Goal: Navigation & Orientation: Find specific page/section

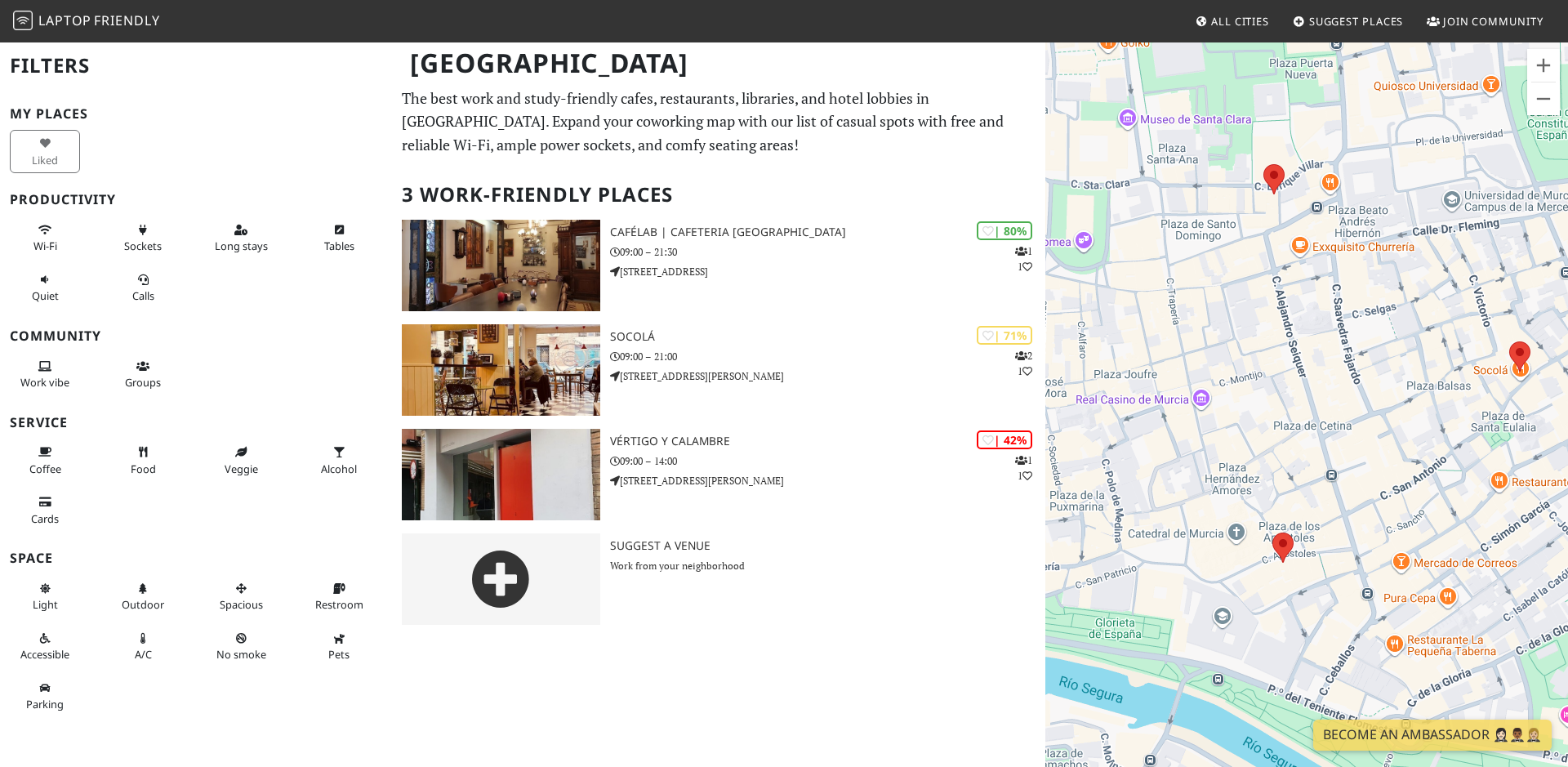
drag, startPoint x: 1161, startPoint y: 629, endPoint x: 1298, endPoint y: 556, distance: 155.2
click at [1298, 556] on div at bounding box center [1306, 424] width 522 height 767
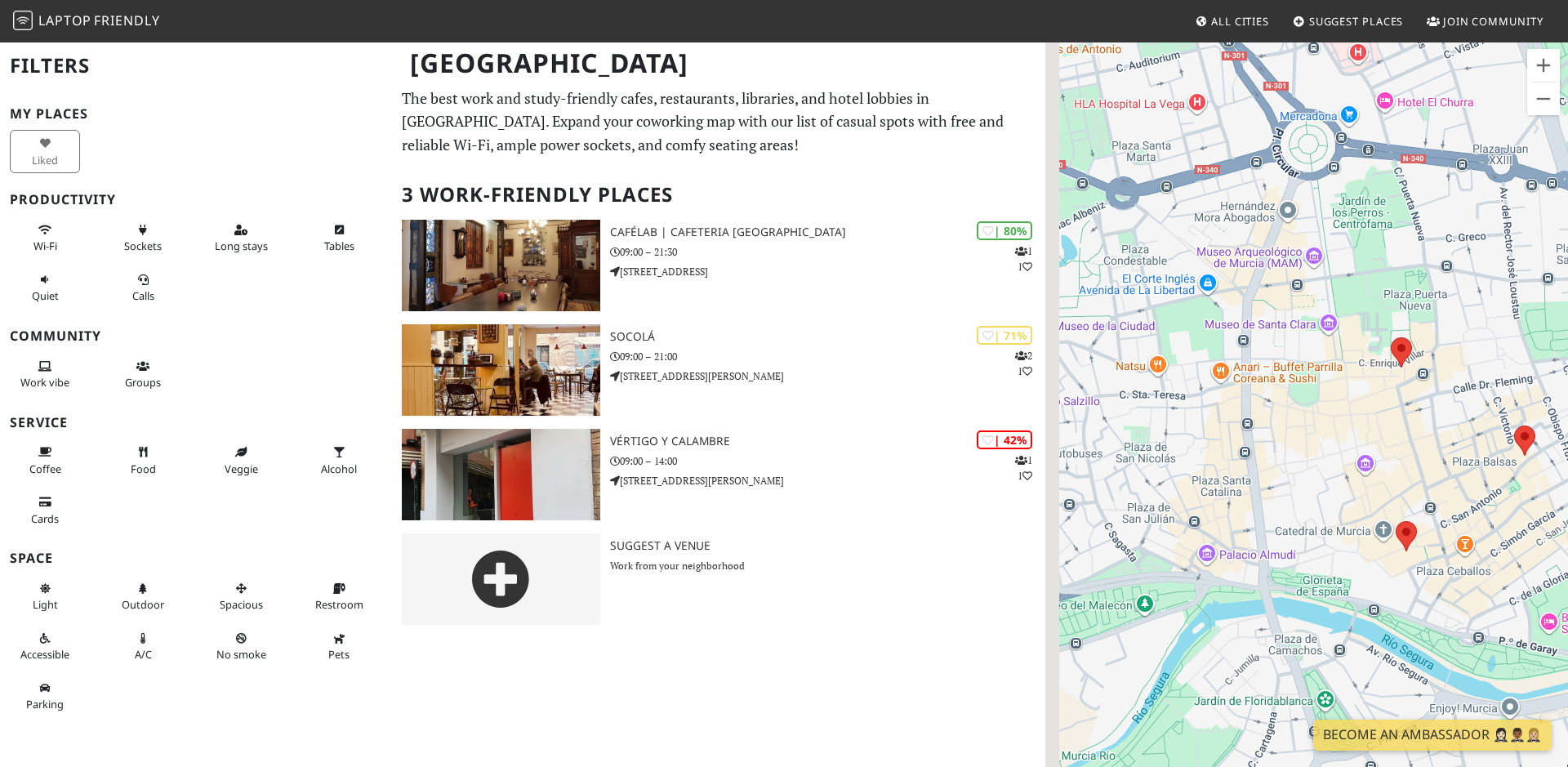
drag, startPoint x: 1210, startPoint y: 443, endPoint x: 1328, endPoint y: 456, distance: 118.7
click at [1328, 456] on div at bounding box center [1306, 424] width 522 height 767
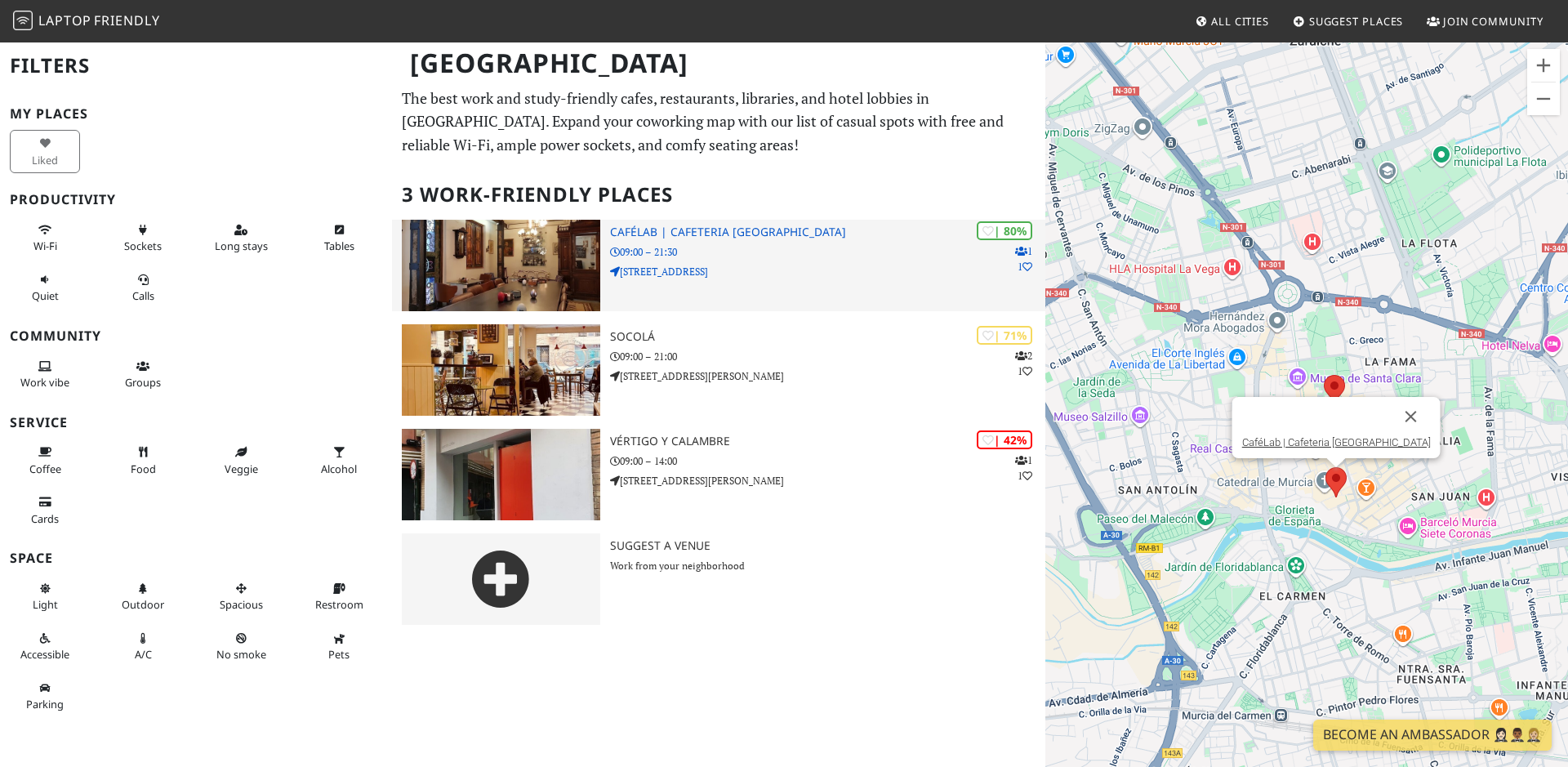
click at [457, 251] on img at bounding box center [501, 265] width 198 height 92
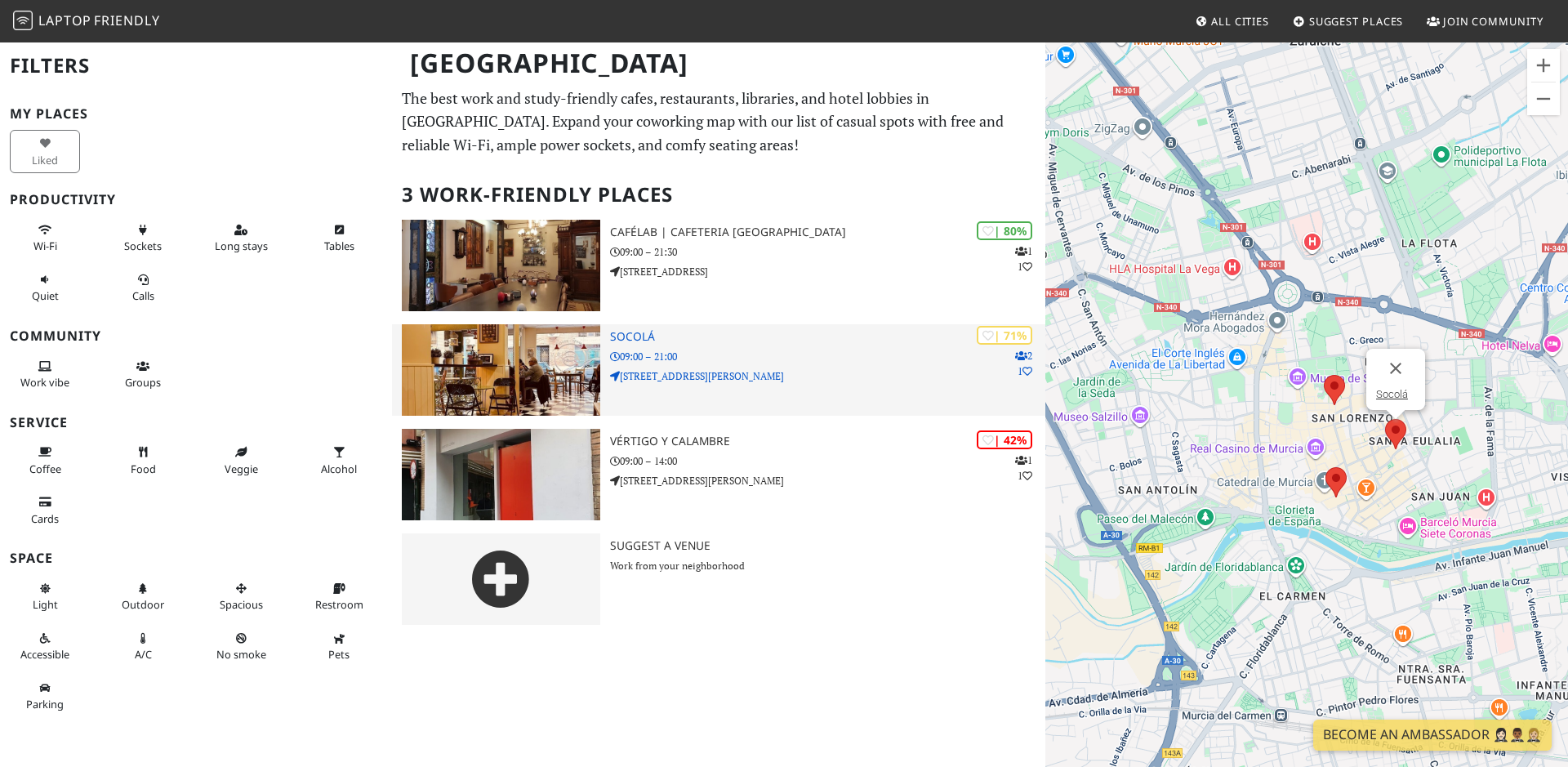
click at [646, 345] on div "| 71% 2 1 Socolá 09:00 – 21:00 Calle Mariano Vergara, 5" at bounding box center [828, 370] width 436 height 92
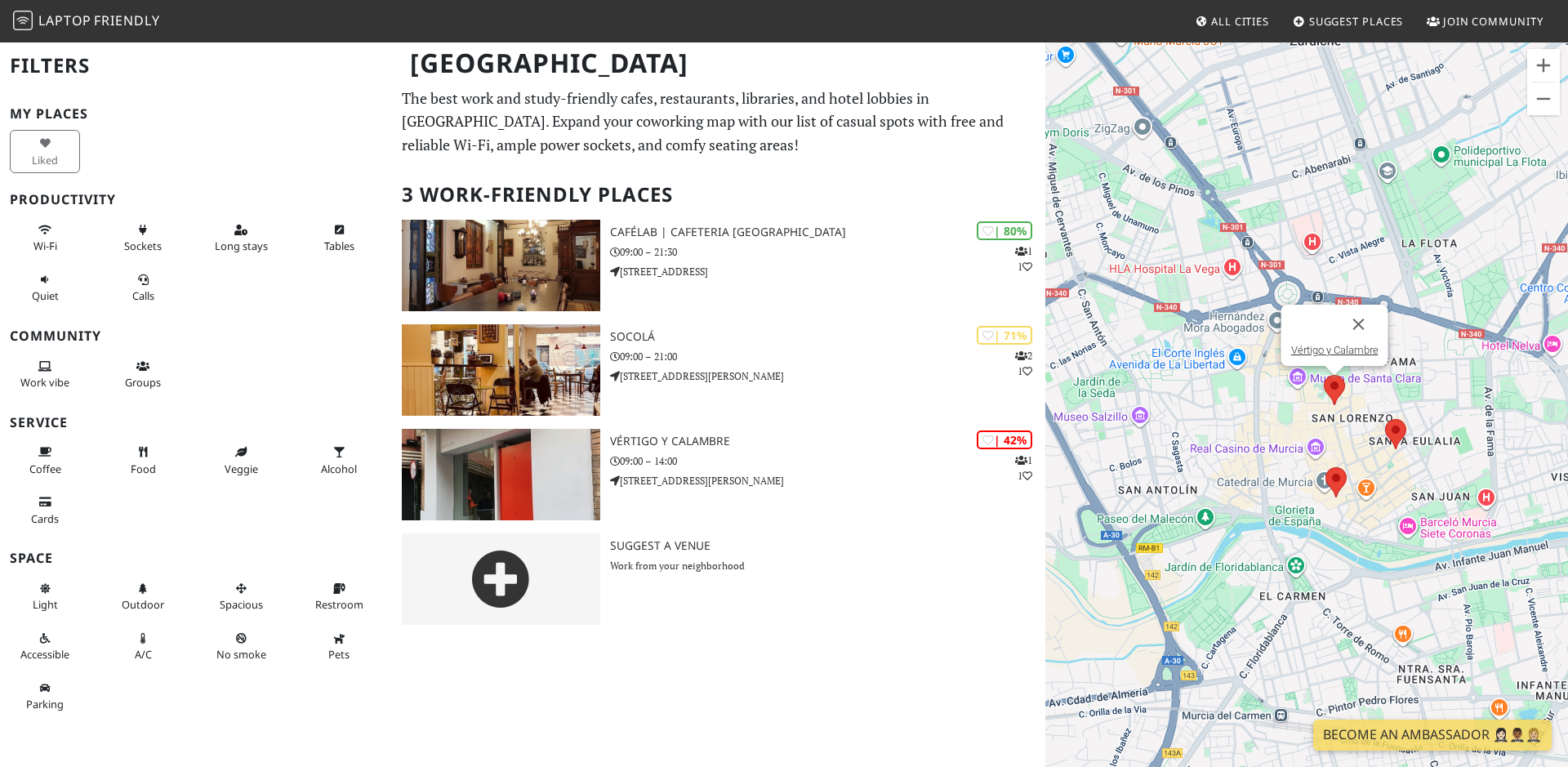
click at [1324, 375] on area at bounding box center [1324, 375] width 0 height 0
click at [1320, 344] on link "Vértigo y Calambre" at bounding box center [1335, 350] width 87 height 12
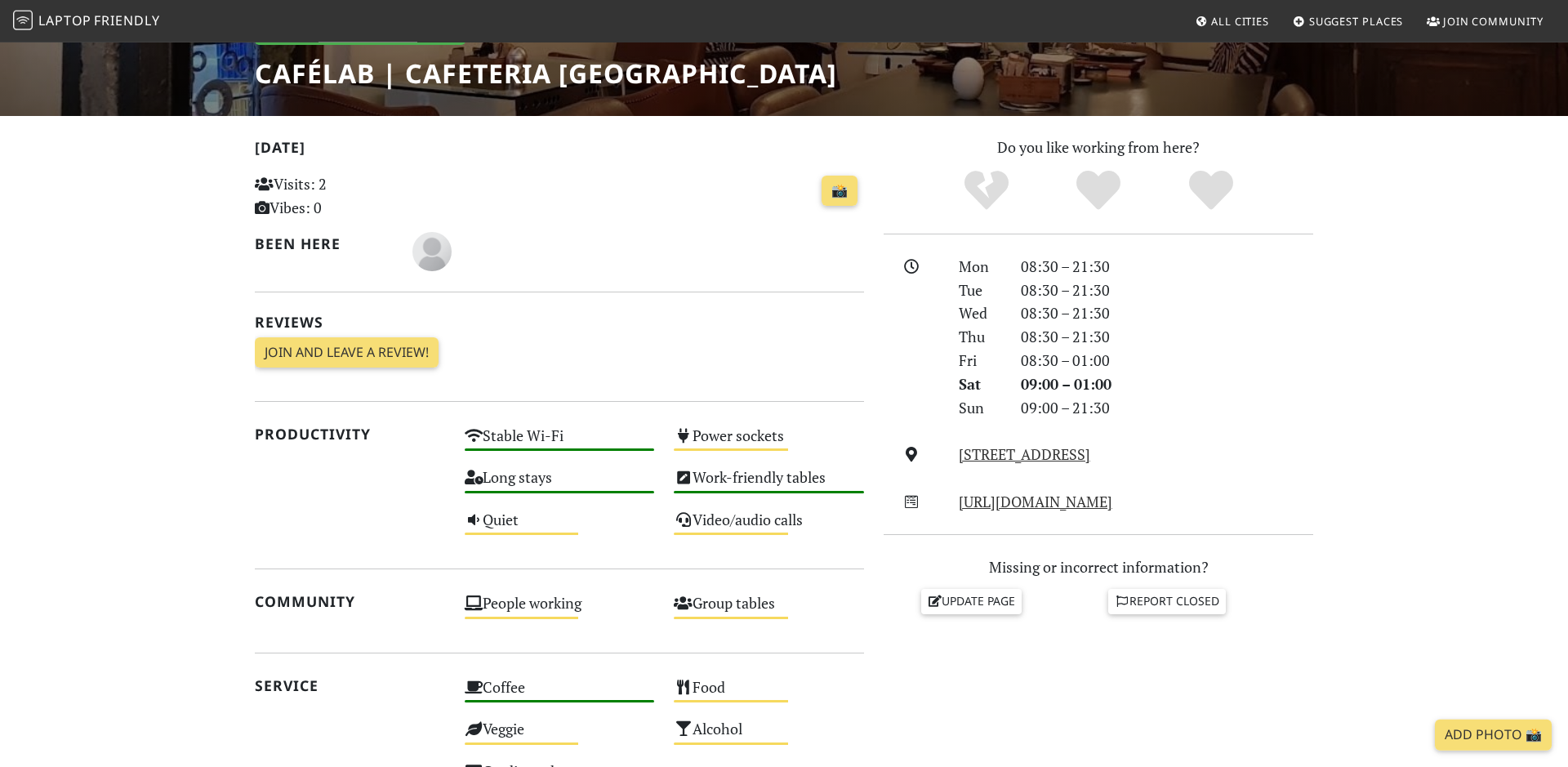
scroll to position [108, 0]
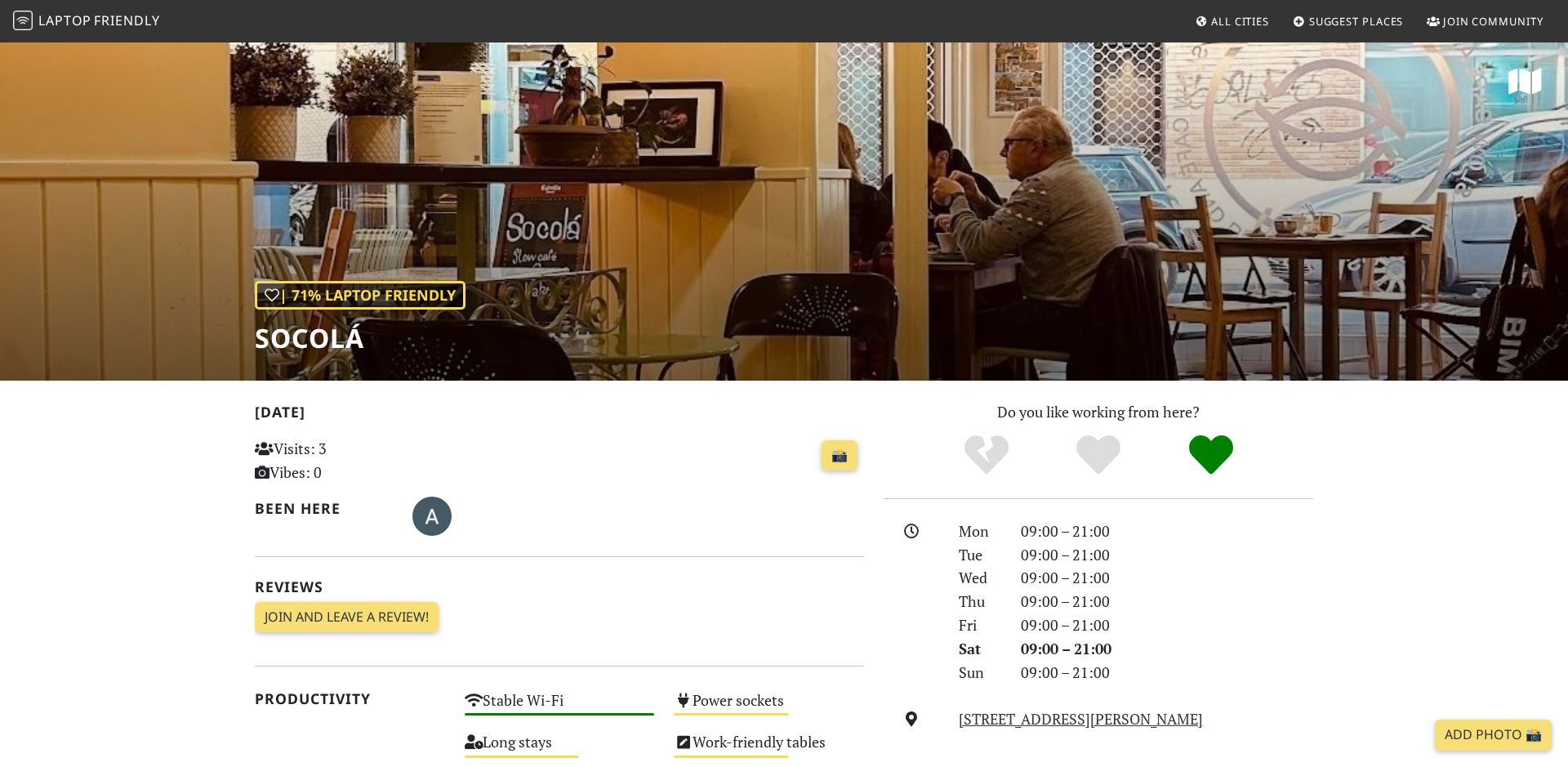
scroll to position [108, 0]
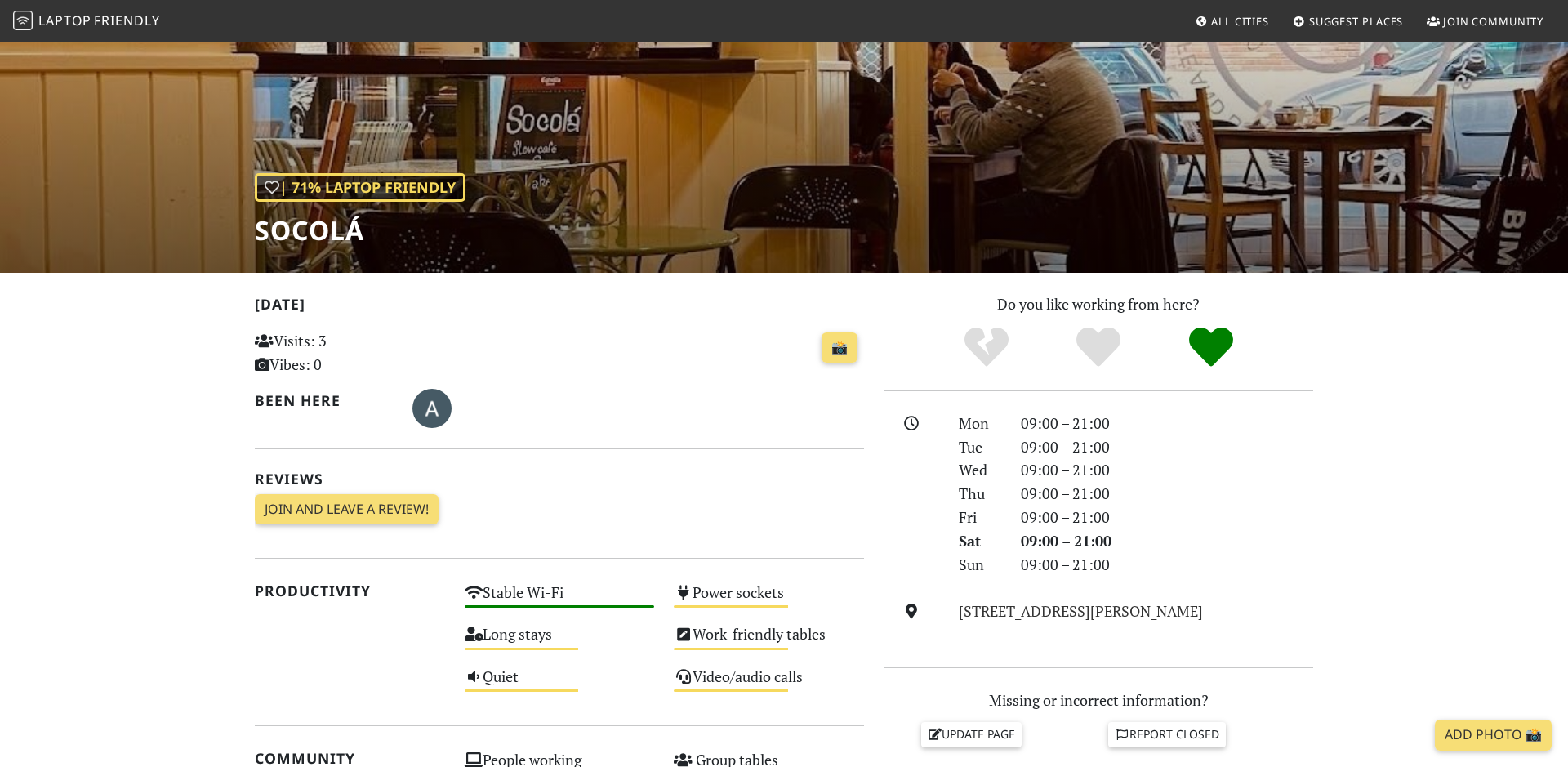
click at [345, 230] on h1 "Socolá" at bounding box center [360, 230] width 210 height 31
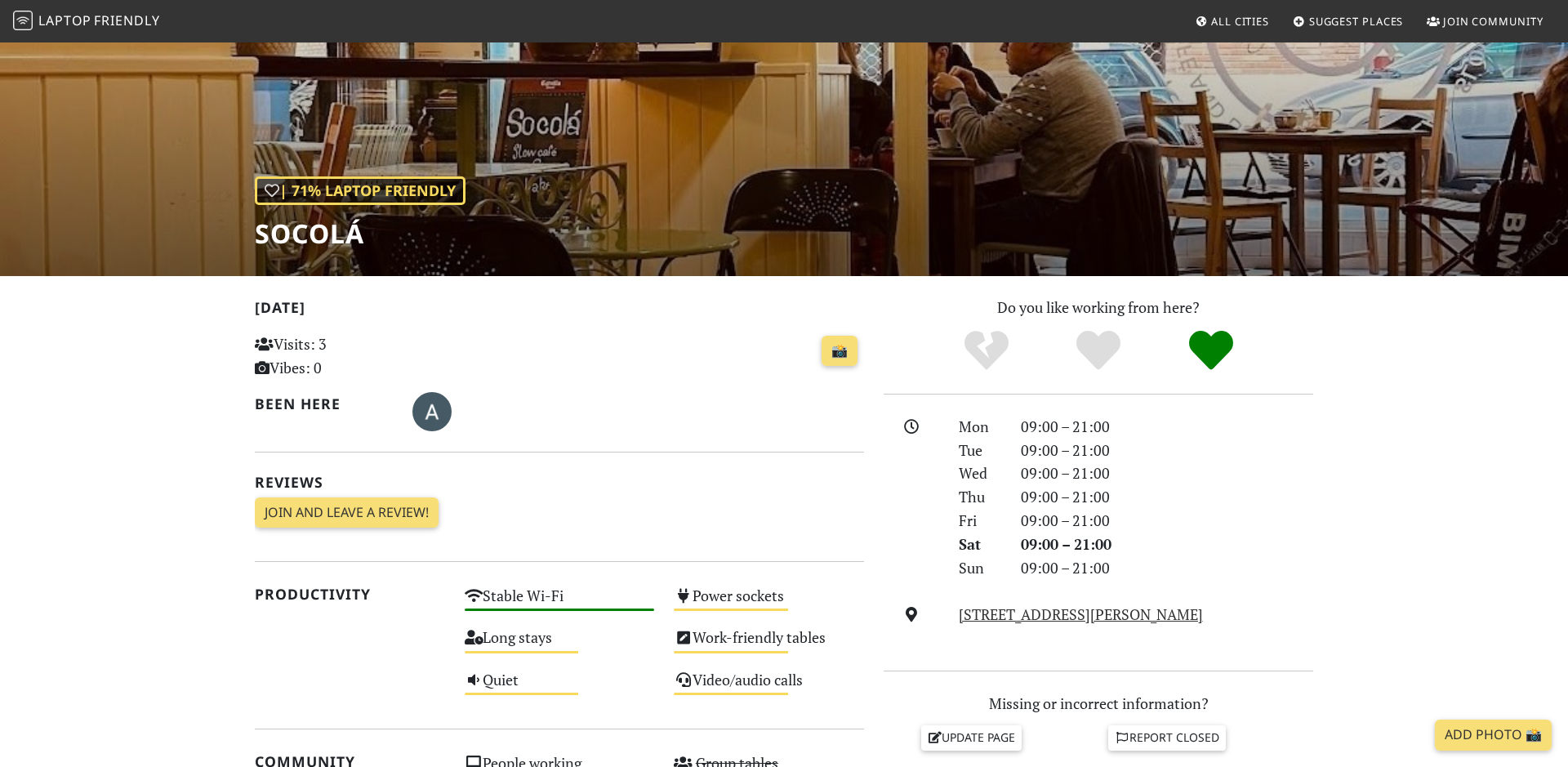
scroll to position [0, 0]
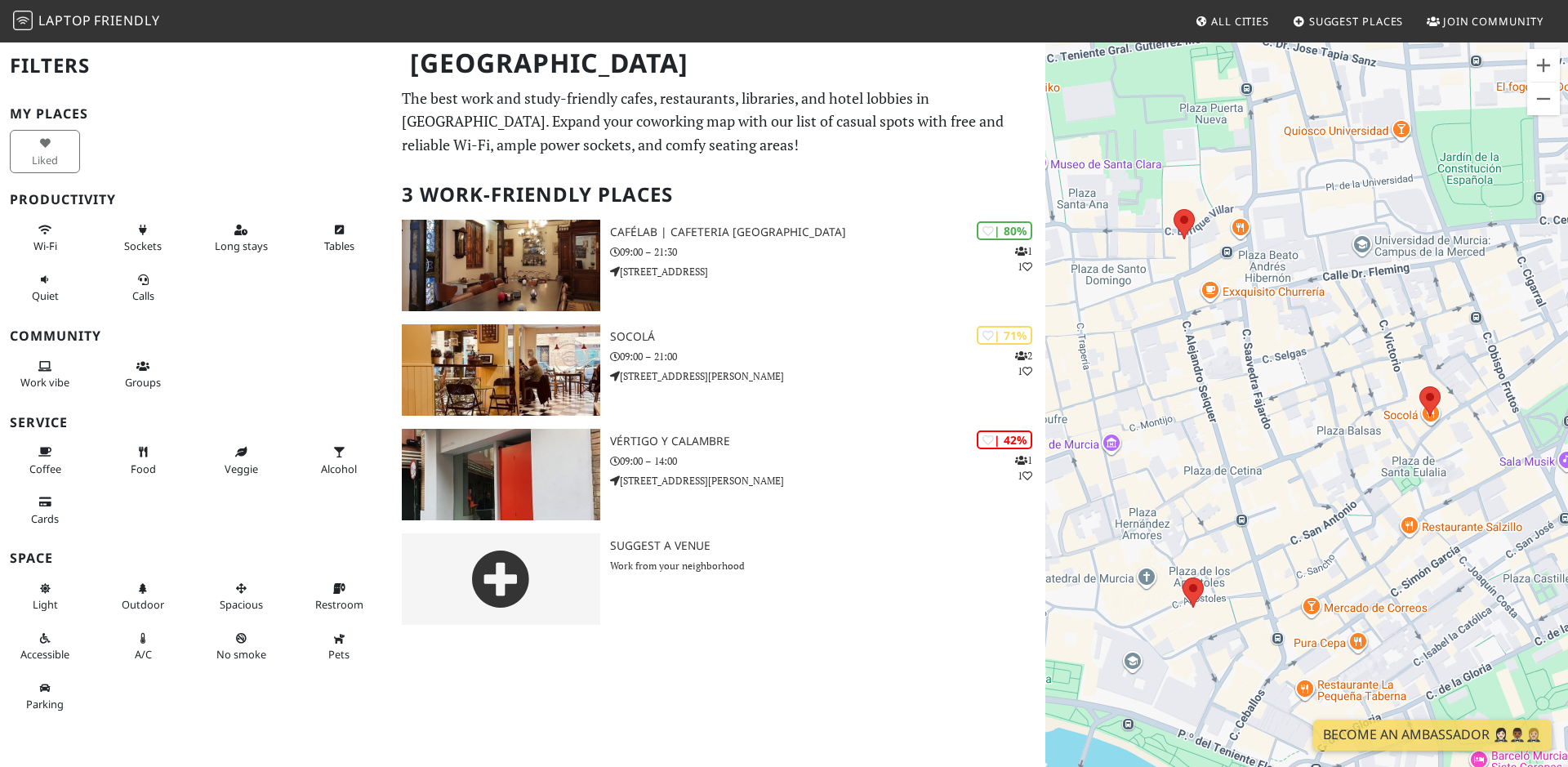
click at [1217, 17] on span "All Cities" at bounding box center [1240, 21] width 58 height 15
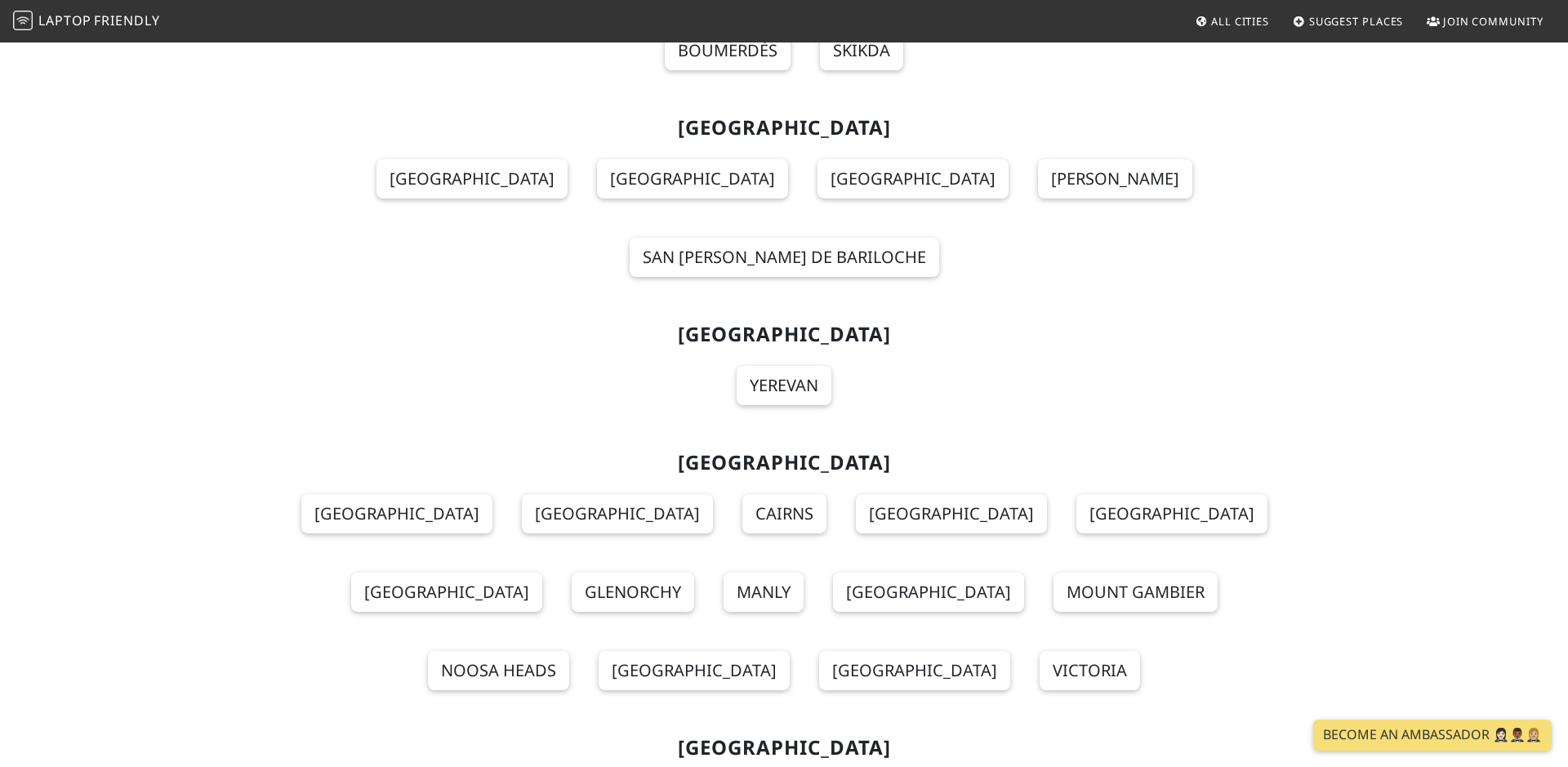
scroll to position [108, 0]
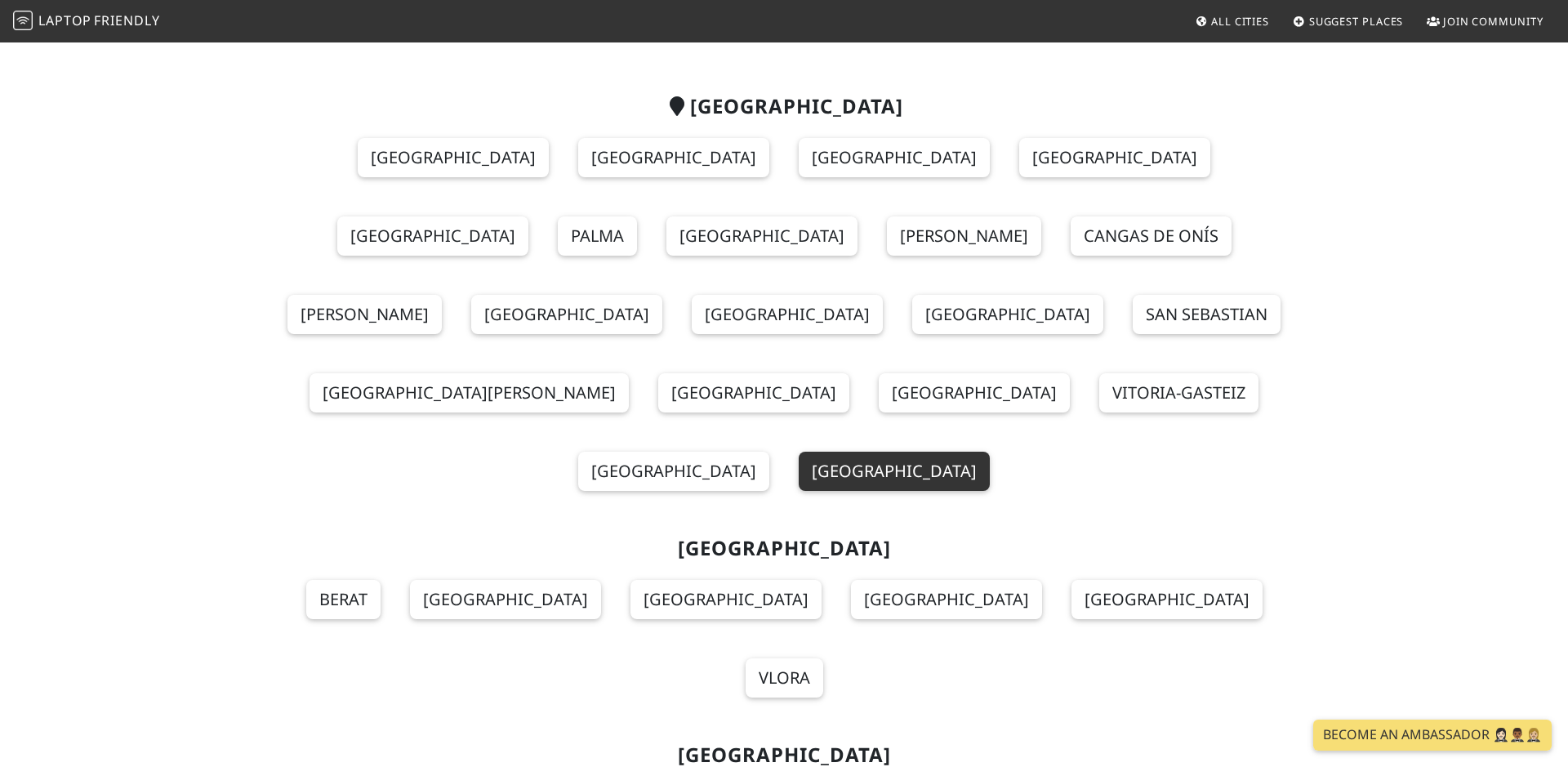
click at [989, 452] on link "[GEOGRAPHIC_DATA]" at bounding box center [895, 471] width 191 height 40
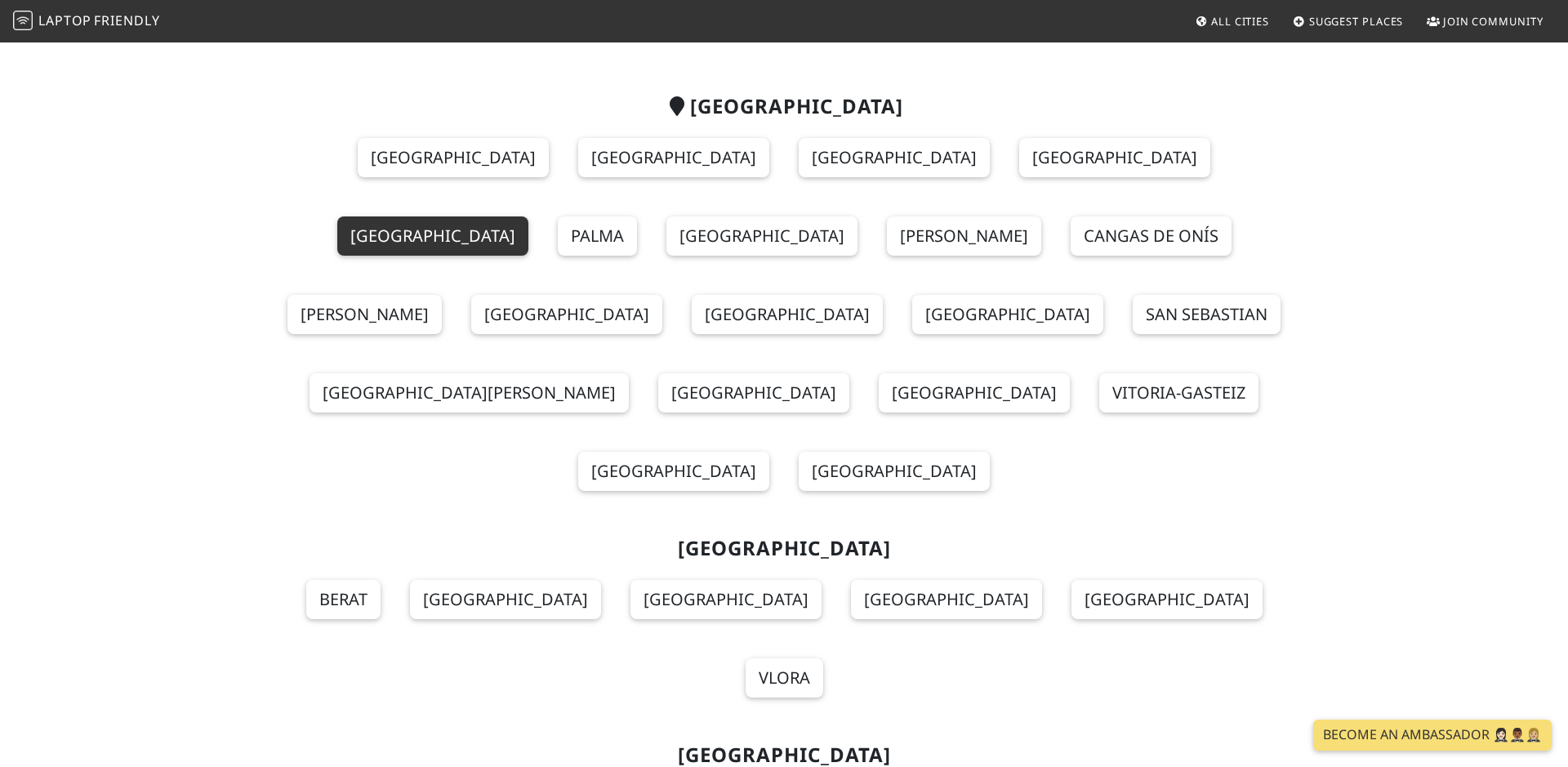
click at [528, 216] on link "Murcia" at bounding box center [433, 236] width 191 height 40
